Goal: Information Seeking & Learning: Understand process/instructions

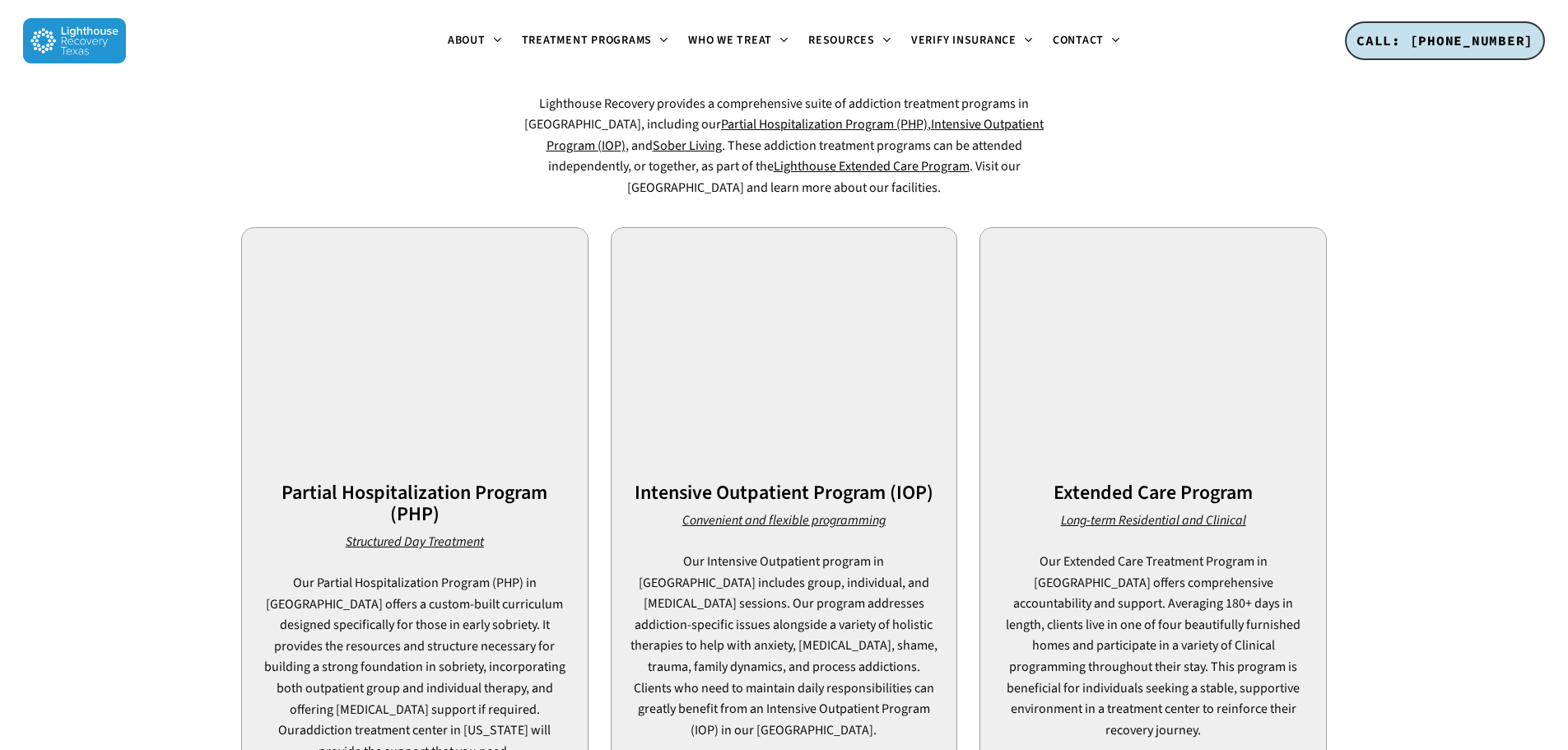
scroll to position [1070, 0]
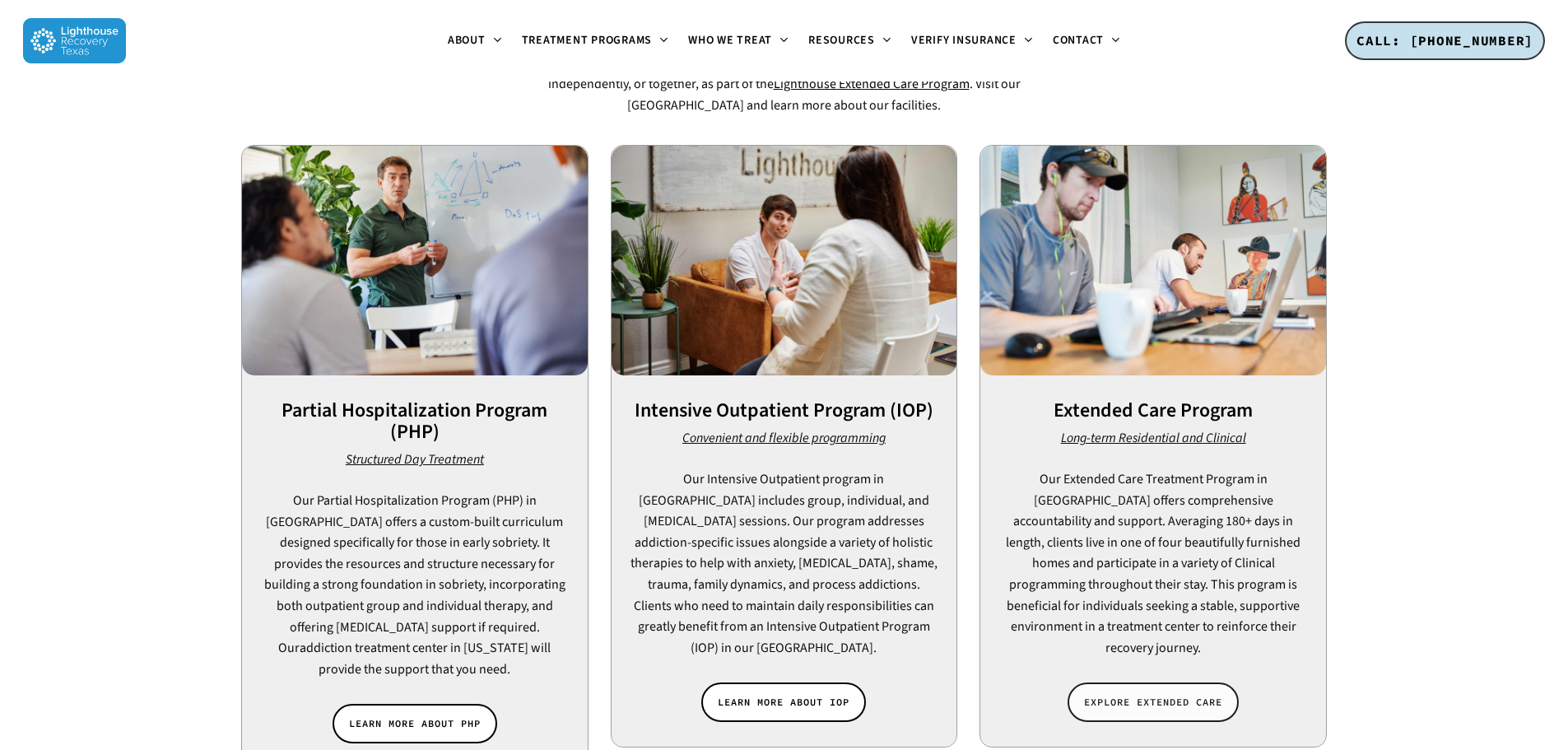
click at [1177, 693] on span "EXPLORE EXTENDED CARE" at bounding box center [1153, 701] width 138 height 16
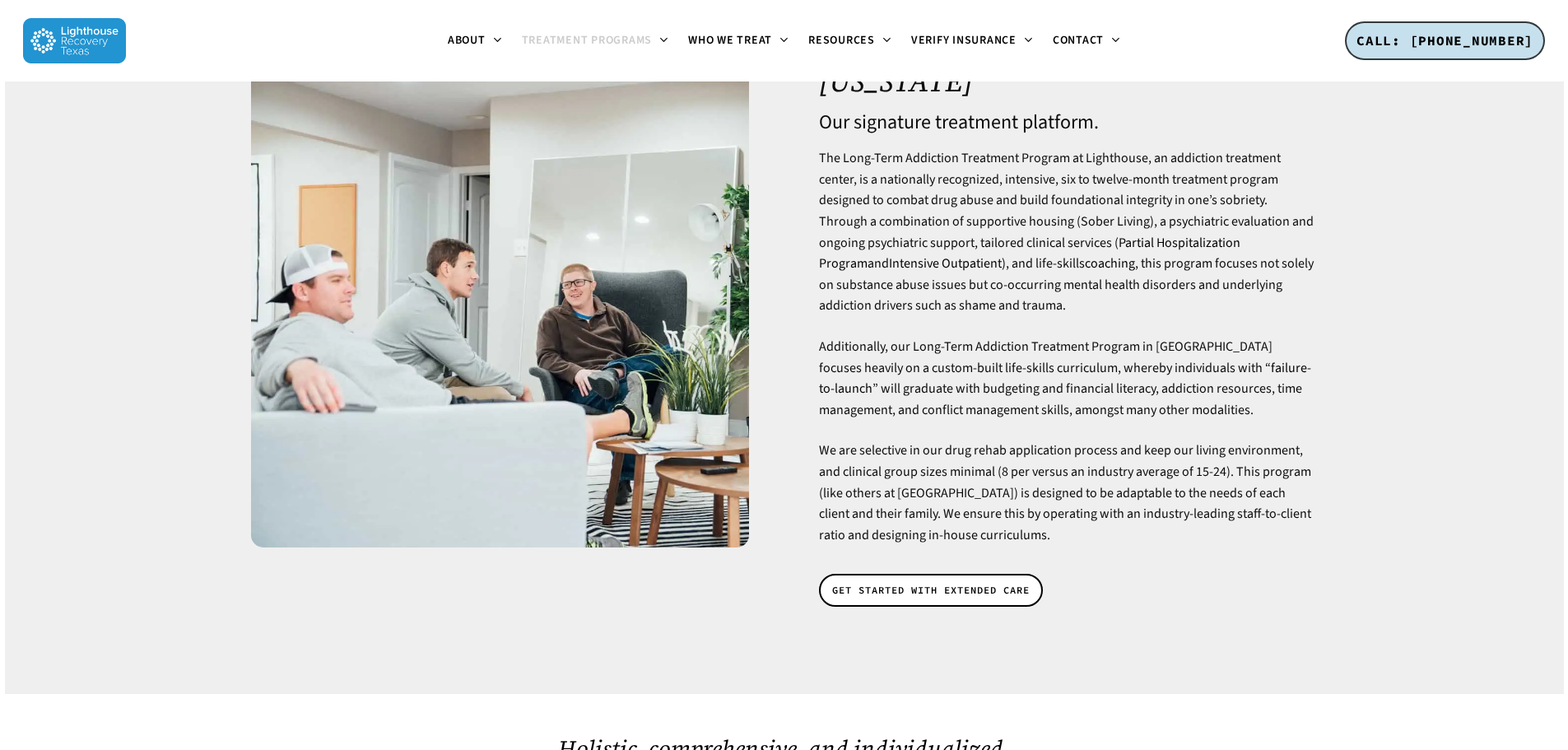
scroll to position [164, 0]
click at [962, 580] on span "GET STARTED WITH EXTENDED CARE" at bounding box center [931, 588] width 198 height 16
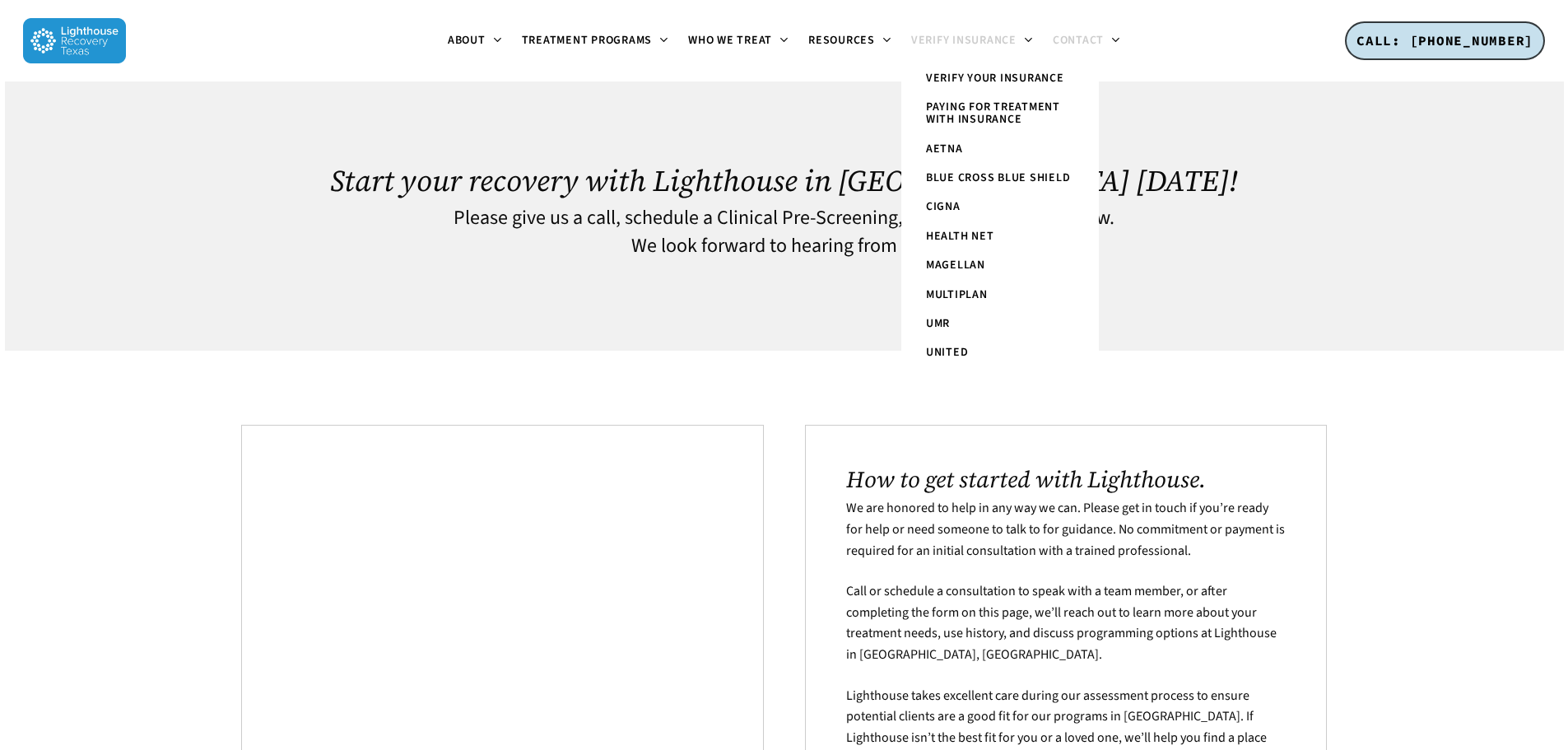
click at [956, 40] on span "Verify Insurance" at bounding box center [963, 39] width 105 height 16
